Goal: Check status: Check status

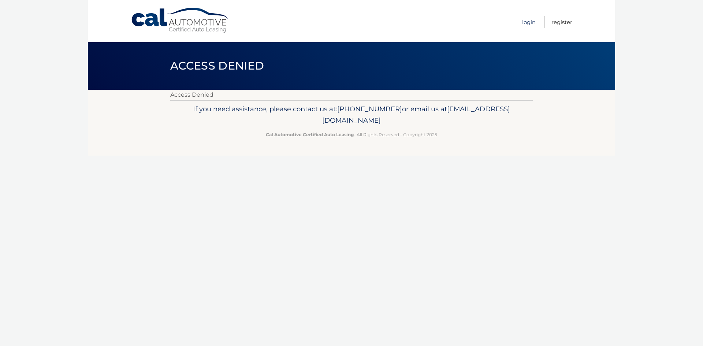
click at [524, 22] on link "Login" at bounding box center [529, 22] width 14 height 12
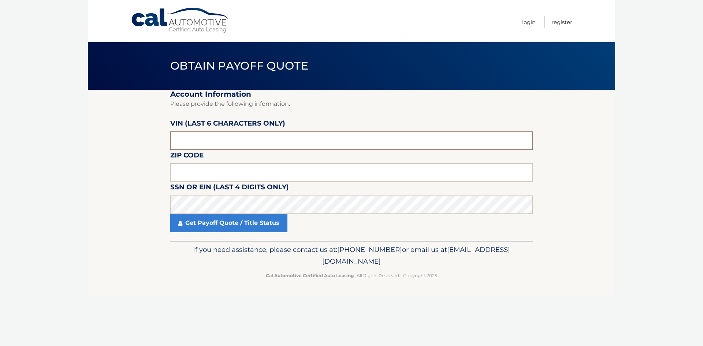
click at [245, 143] on input "text" at bounding box center [351, 140] width 362 height 18
click at [286, 179] on input "text" at bounding box center [351, 172] width 362 height 18
type input "19139"
click at [125, 151] on section "Account Information Please provide the following information. [PERSON_NAME] (la…" at bounding box center [351, 165] width 527 height 151
click at [207, 142] on input "text" at bounding box center [351, 140] width 362 height 18
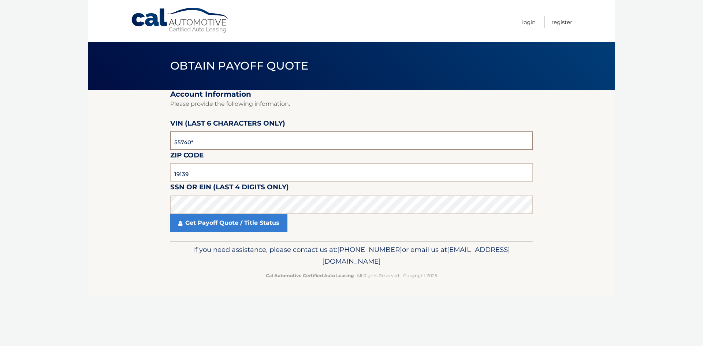
type input "557400"
click at [265, 218] on link "Get Payoff Quote / Title Status" at bounding box center [228, 223] width 117 height 18
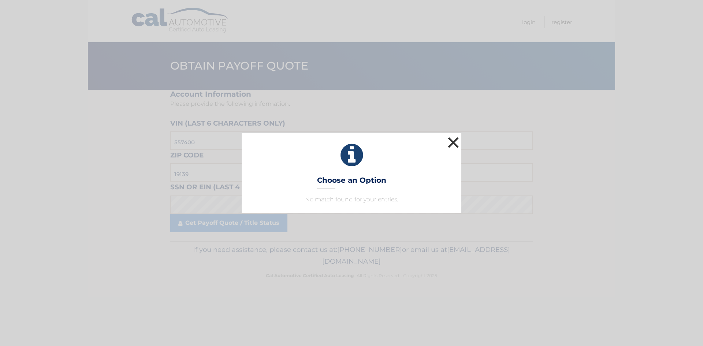
click at [454, 142] on button "×" at bounding box center [453, 142] width 15 height 15
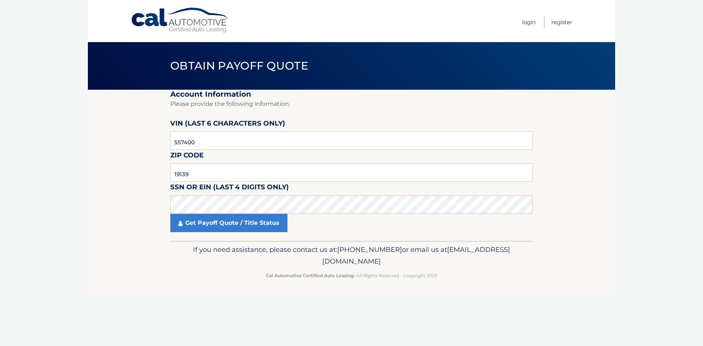
click at [405, 111] on fieldset "Account Information Please provide the following information. [PERSON_NAME] (la…" at bounding box center [351, 165] width 362 height 151
click at [223, 176] on input "19139" at bounding box center [351, 172] width 362 height 18
click at [228, 173] on input "19139" at bounding box center [351, 172] width 362 height 18
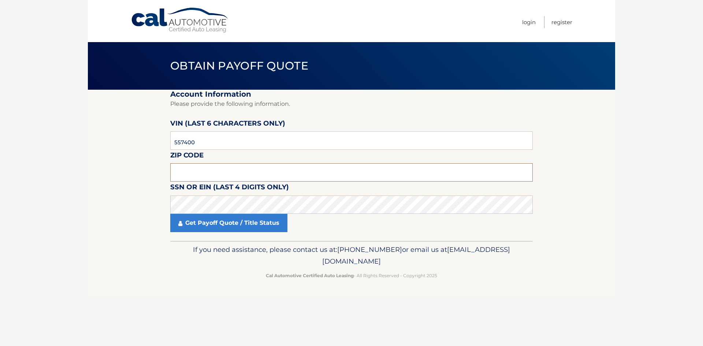
click at [218, 168] on input "text" at bounding box center [351, 172] width 362 height 18
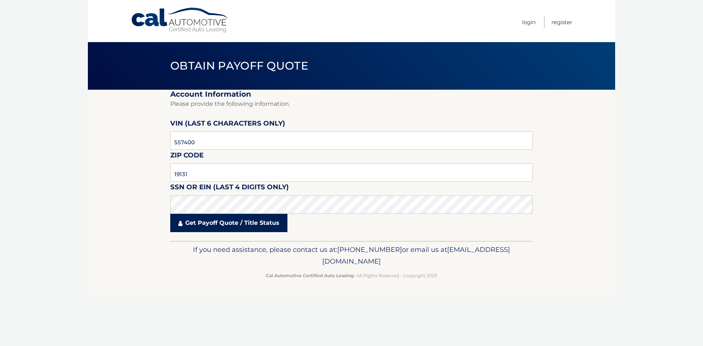
click at [254, 219] on link "Get Payoff Quote / Title Status" at bounding box center [228, 223] width 117 height 18
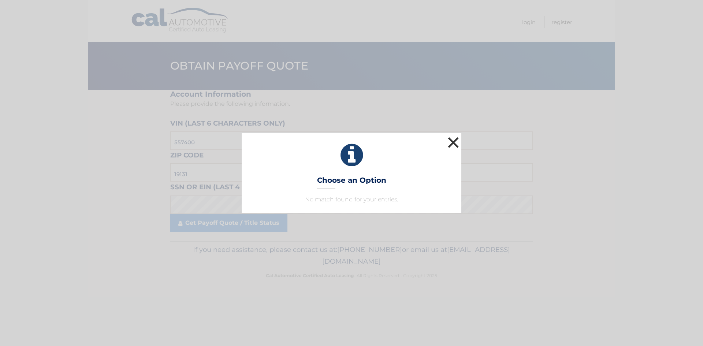
click at [460, 139] on button "×" at bounding box center [453, 142] width 15 height 15
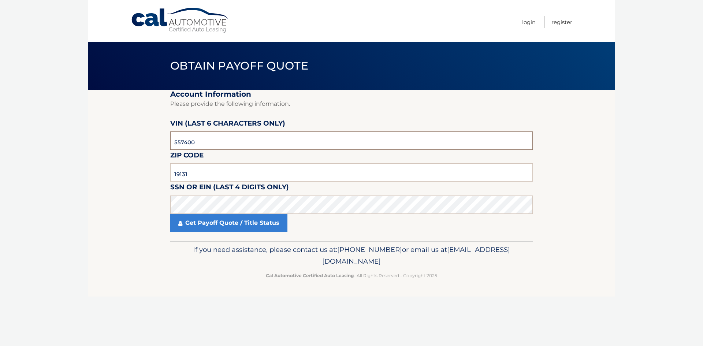
click at [197, 142] on input "557400" at bounding box center [351, 140] width 362 height 18
click at [221, 170] on input "19131" at bounding box center [351, 172] width 362 height 18
click at [254, 223] on link "Get Payoff Quote / Title Status" at bounding box center [228, 223] width 117 height 18
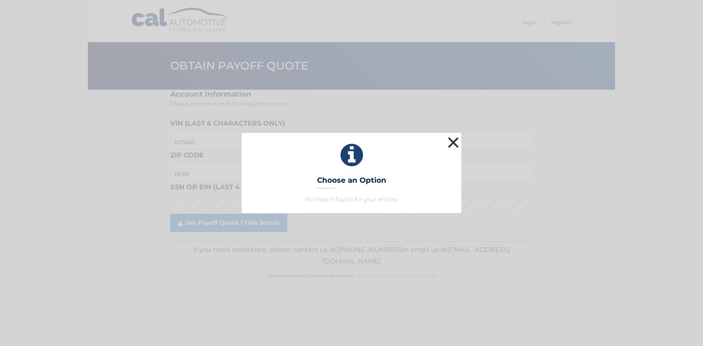
click at [457, 139] on button "×" at bounding box center [453, 142] width 15 height 15
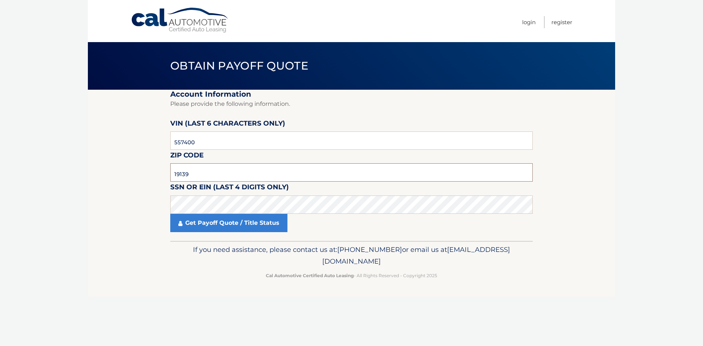
click at [202, 173] on input "19139" at bounding box center [351, 172] width 362 height 18
type input "19128"
click at [247, 226] on link "Get Payoff Quote / Title Status" at bounding box center [228, 223] width 117 height 18
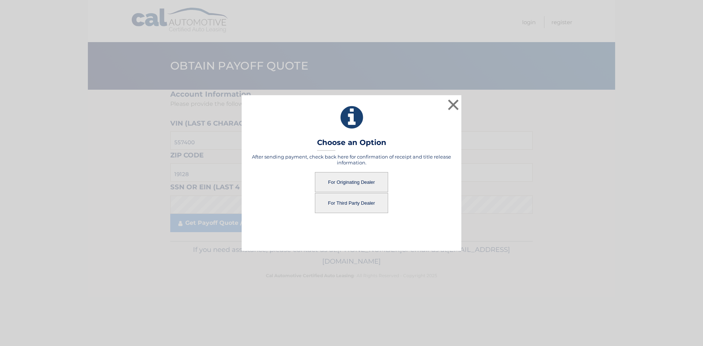
click at [351, 180] on button "For Originating Dealer" at bounding box center [351, 182] width 73 height 20
click at [352, 183] on button "For Originating Dealer" at bounding box center [351, 182] width 73 height 20
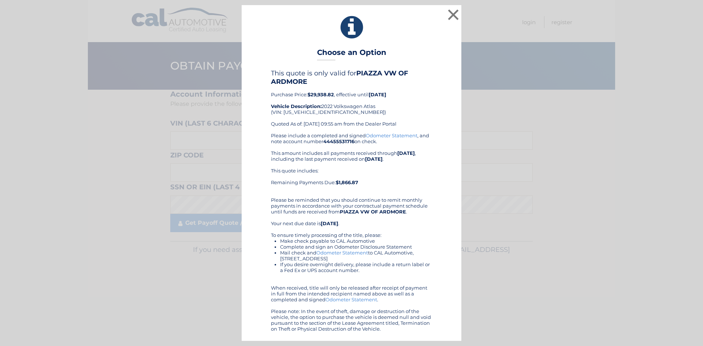
click at [443, 202] on div "This quote is only valid for PIAZZA VW OF ARDMORE Purchase Price: $29,938.82 , …" at bounding box center [351, 200] width 201 height 262
click at [455, 14] on button "×" at bounding box center [453, 14] width 15 height 15
